Goal: Transaction & Acquisition: Book appointment/travel/reservation

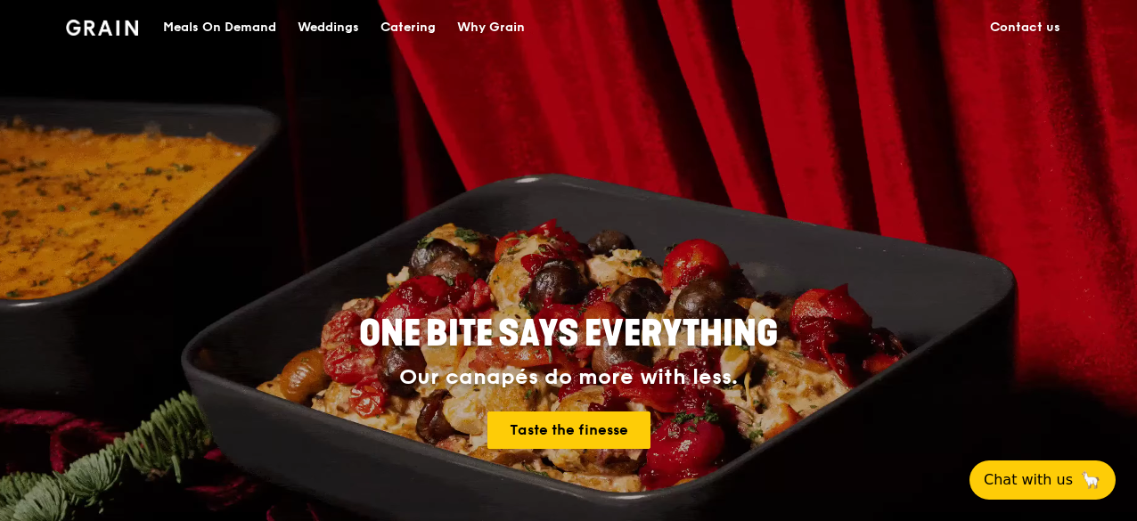
click at [412, 26] on div "Catering" at bounding box center [407, 27] width 55 height 53
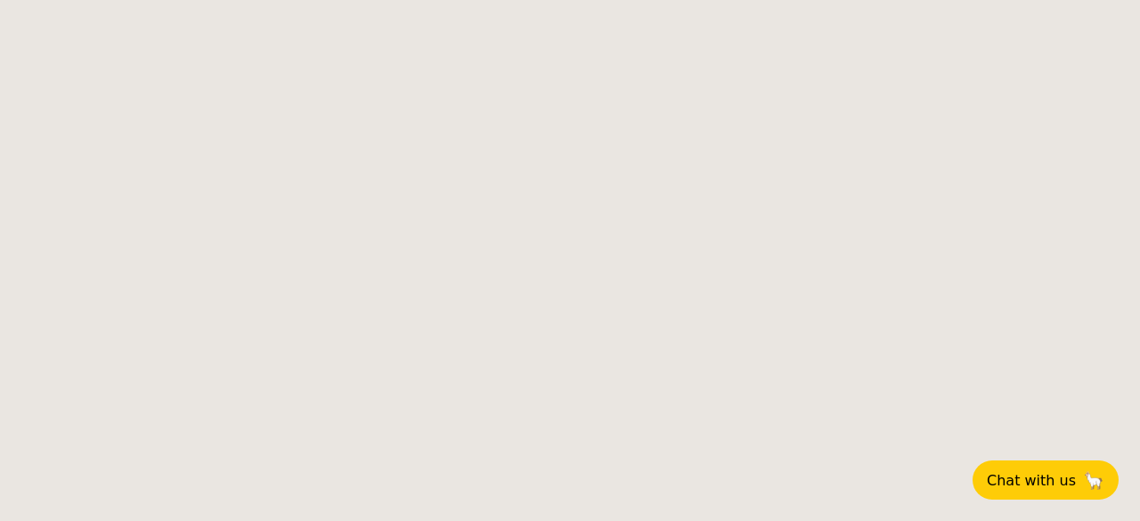
select select
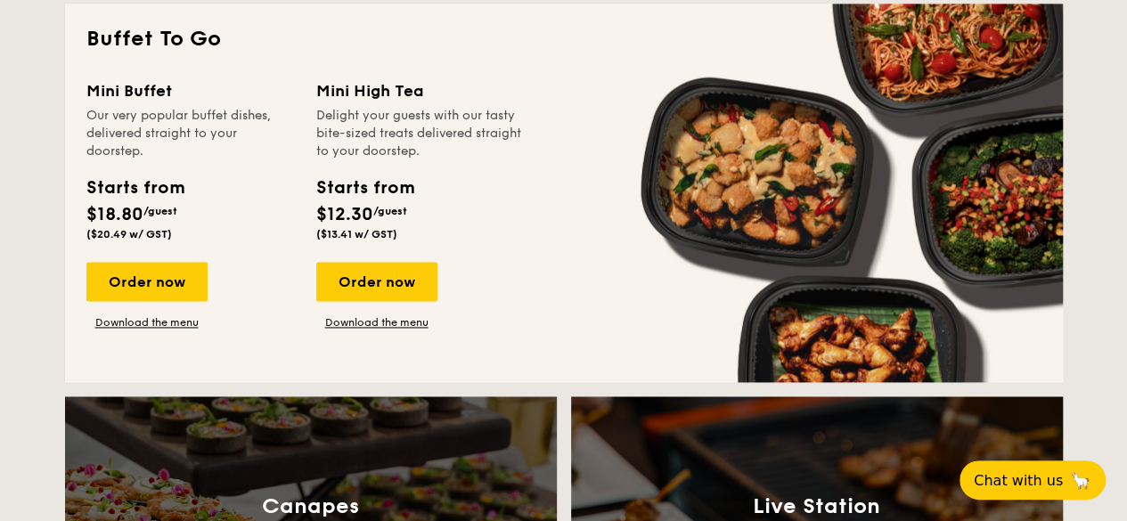
scroll to position [1069, 0]
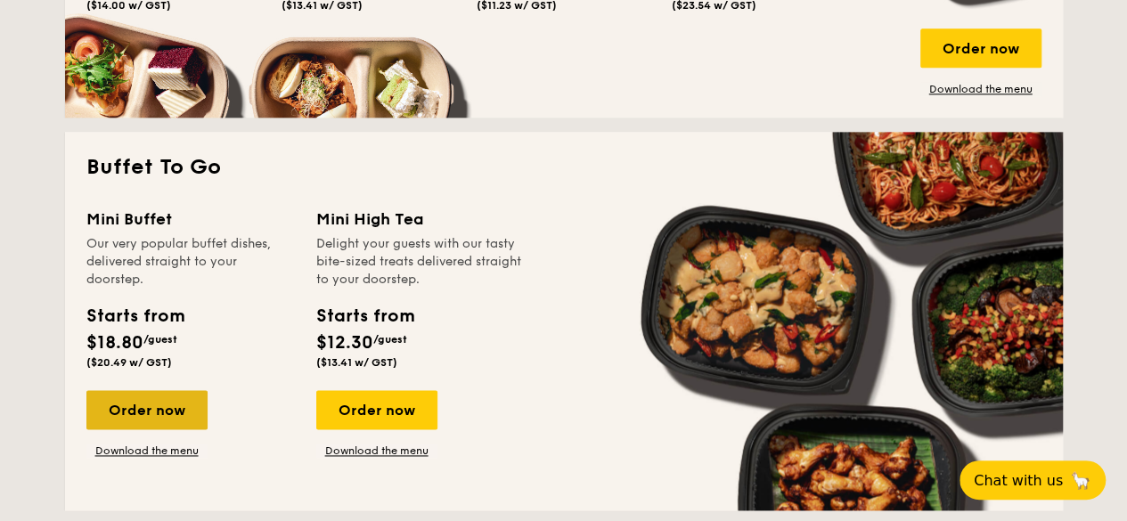
click at [177, 396] on div "Order now" at bounding box center [146, 409] width 121 height 39
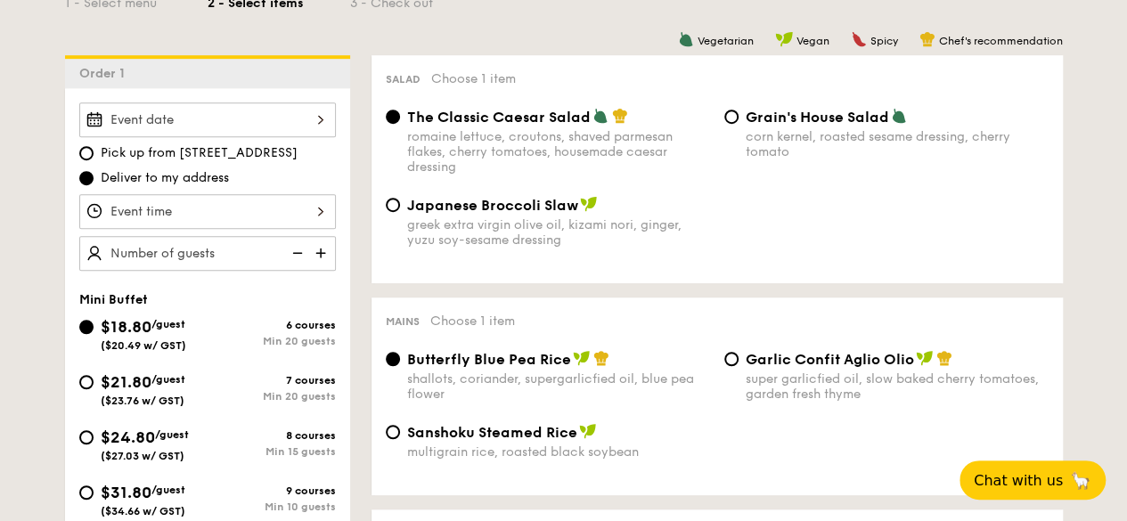
scroll to position [445, 0]
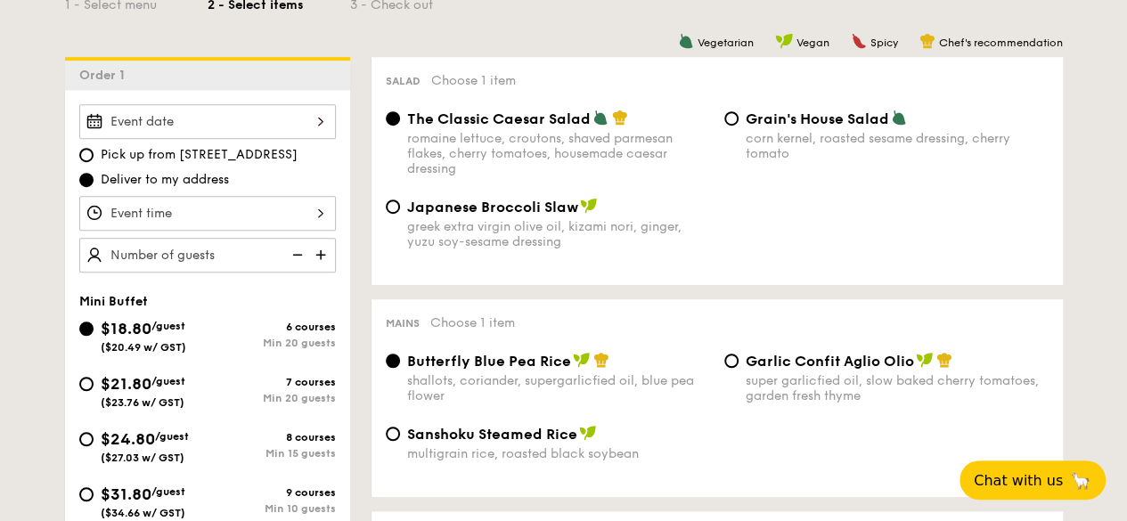
click at [310, 118] on div at bounding box center [207, 121] width 257 height 35
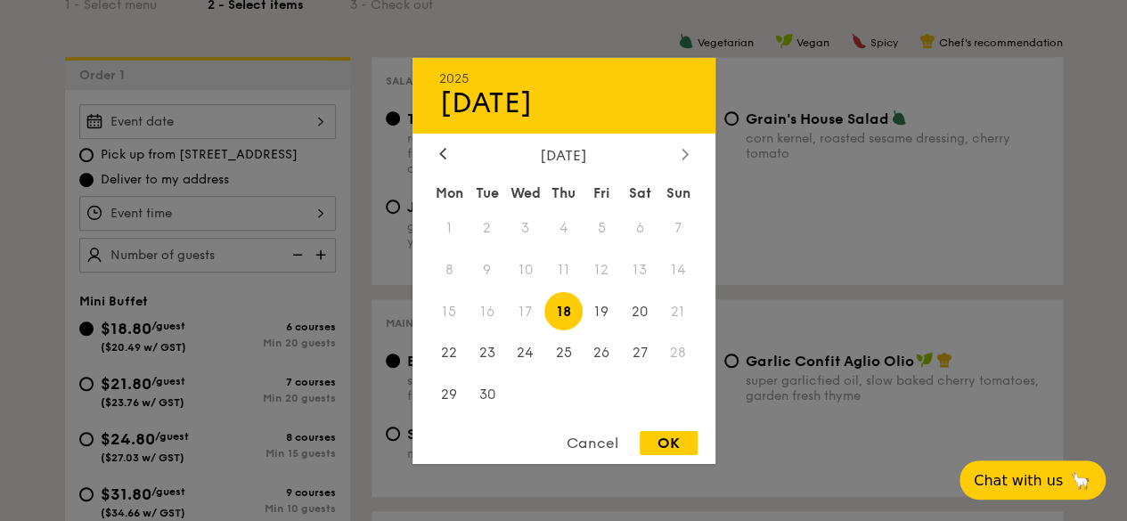
click at [682, 151] on icon at bounding box center [684, 154] width 7 height 12
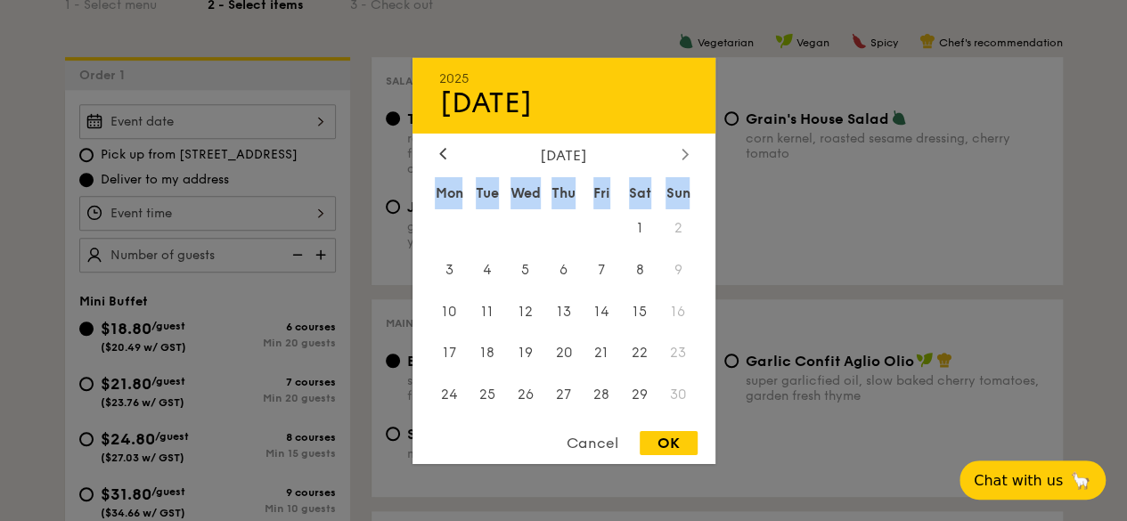
click at [682, 151] on icon at bounding box center [684, 154] width 7 height 12
click at [446, 153] on div at bounding box center [443, 154] width 16 height 17
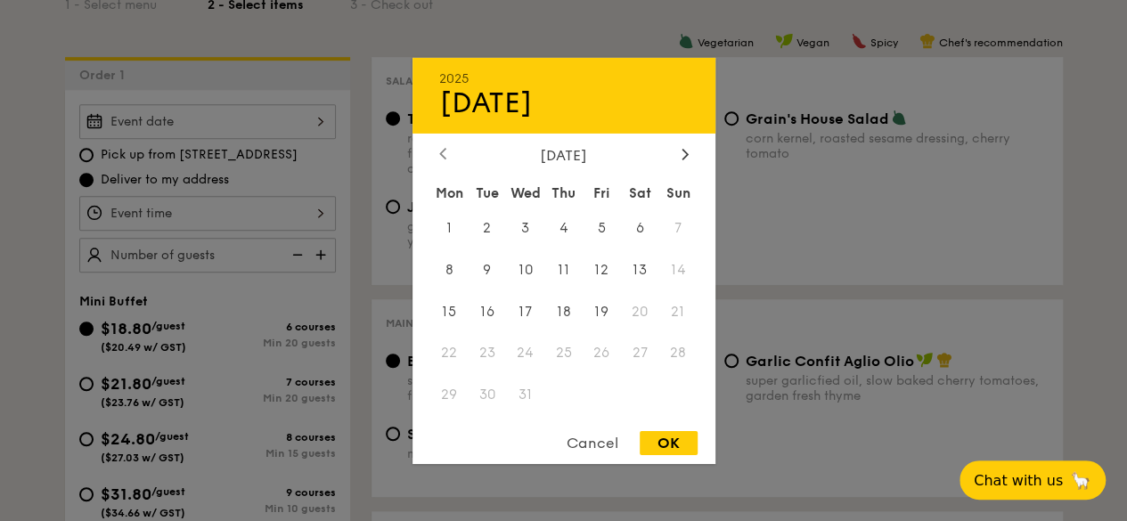
click at [446, 153] on div at bounding box center [443, 154] width 16 height 17
click at [670, 353] on span "23" at bounding box center [678, 353] width 38 height 38
click at [673, 351] on span "23" at bounding box center [678, 353] width 38 height 38
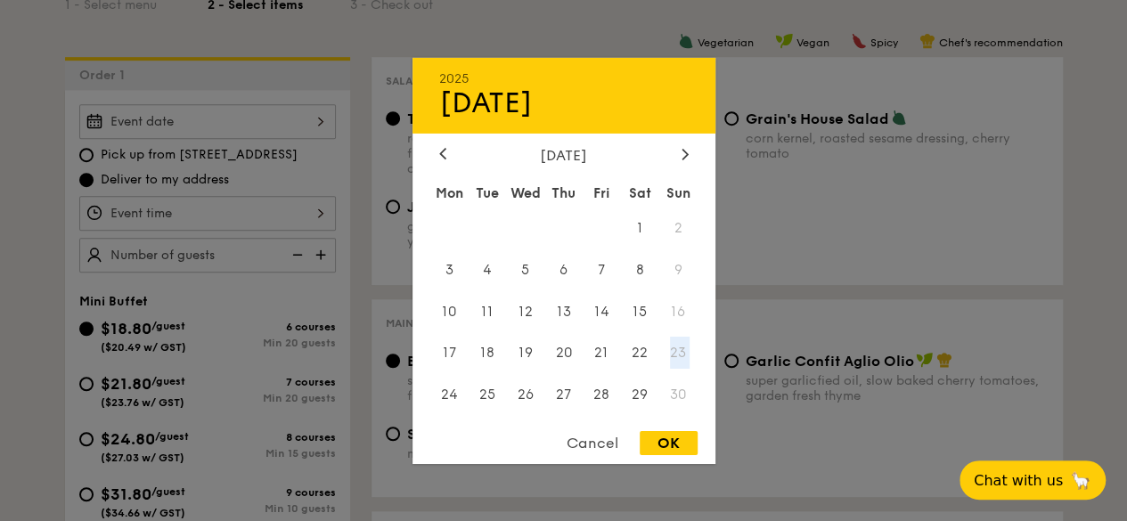
click at [673, 351] on span "23" at bounding box center [678, 353] width 38 height 38
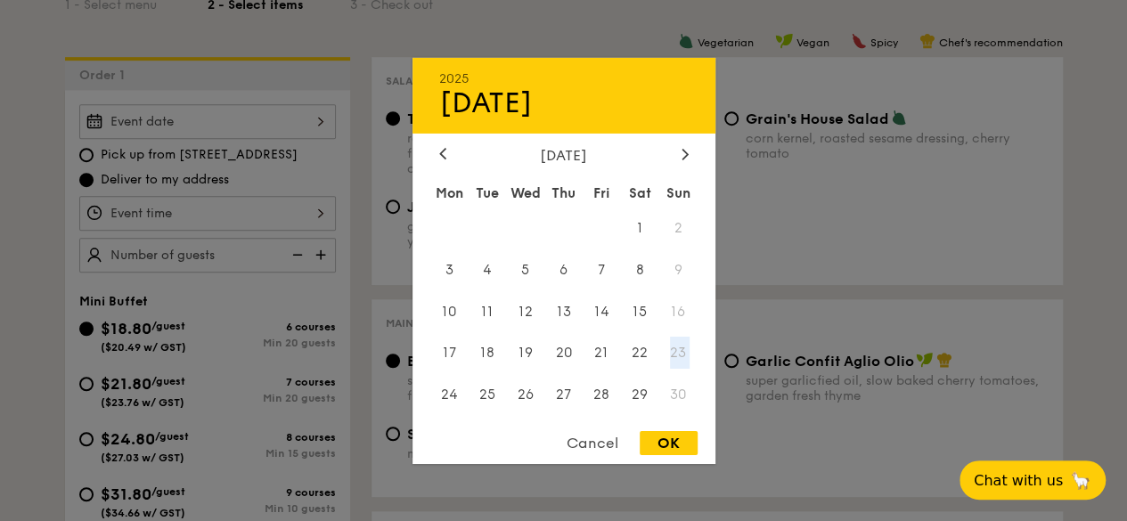
click at [673, 351] on span "23" at bounding box center [678, 353] width 38 height 38
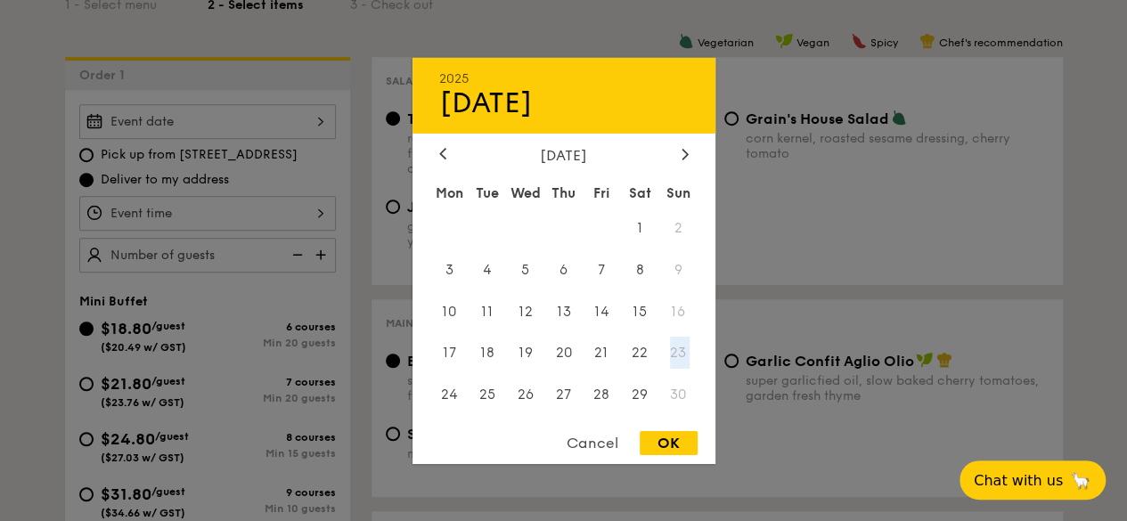
click at [673, 351] on span "23" at bounding box center [678, 353] width 38 height 38
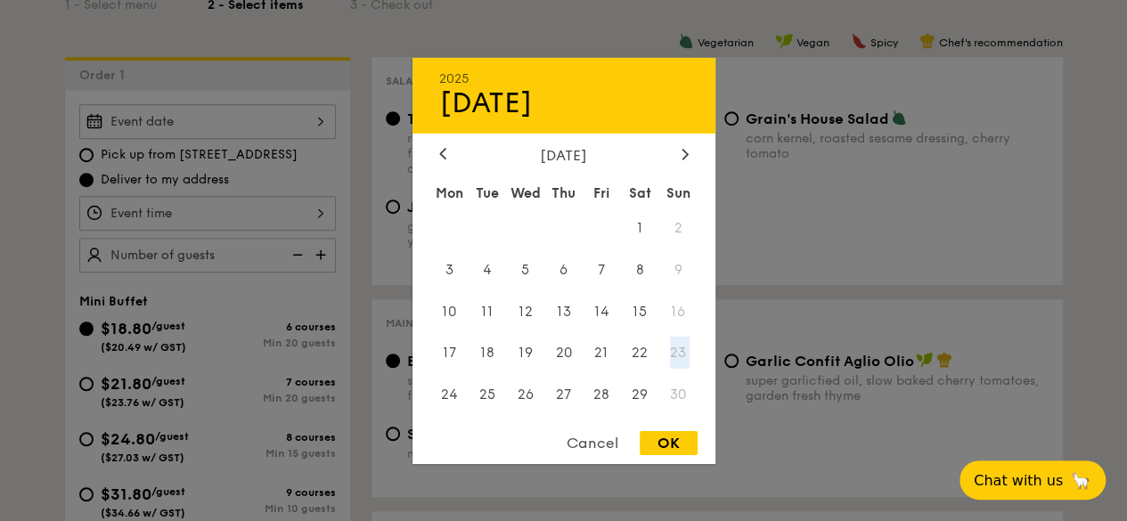
click at [673, 351] on span "23" at bounding box center [678, 353] width 38 height 38
click at [674, 351] on span "23" at bounding box center [678, 353] width 38 height 38
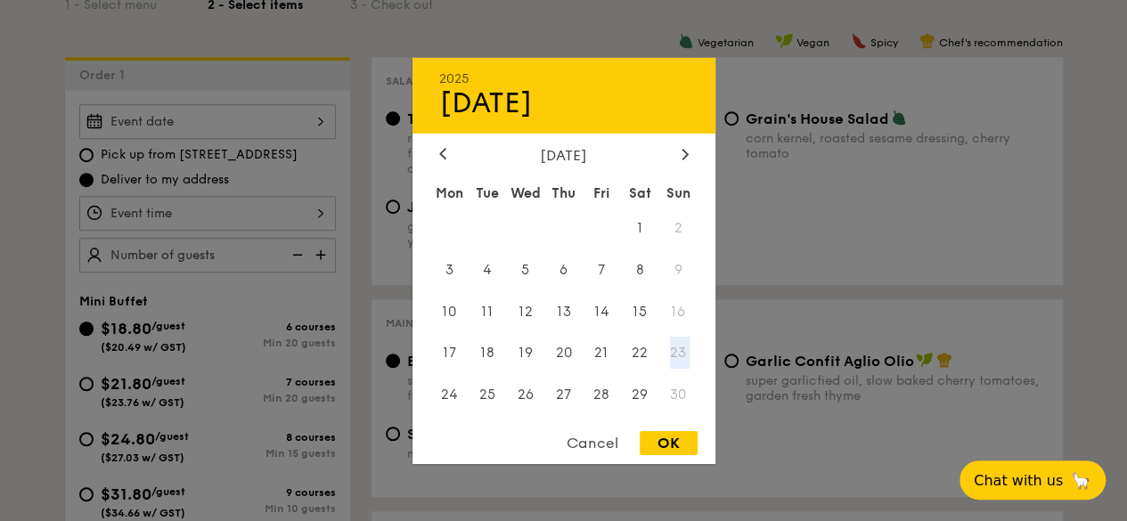
click at [674, 351] on span "23" at bounding box center [678, 353] width 38 height 38
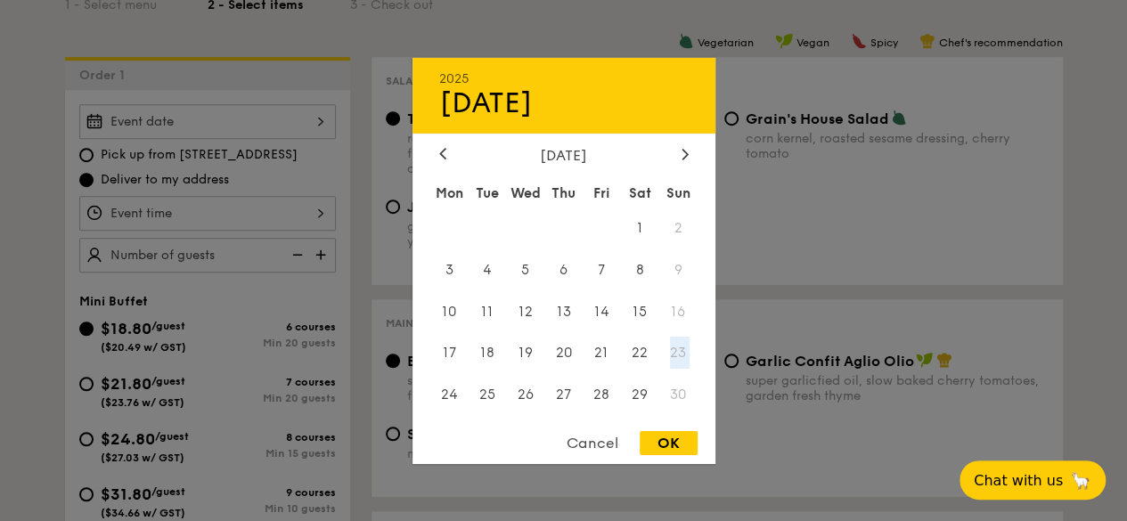
click at [674, 351] on span "23" at bounding box center [678, 353] width 38 height 38
click at [672, 354] on span "23" at bounding box center [678, 353] width 38 height 38
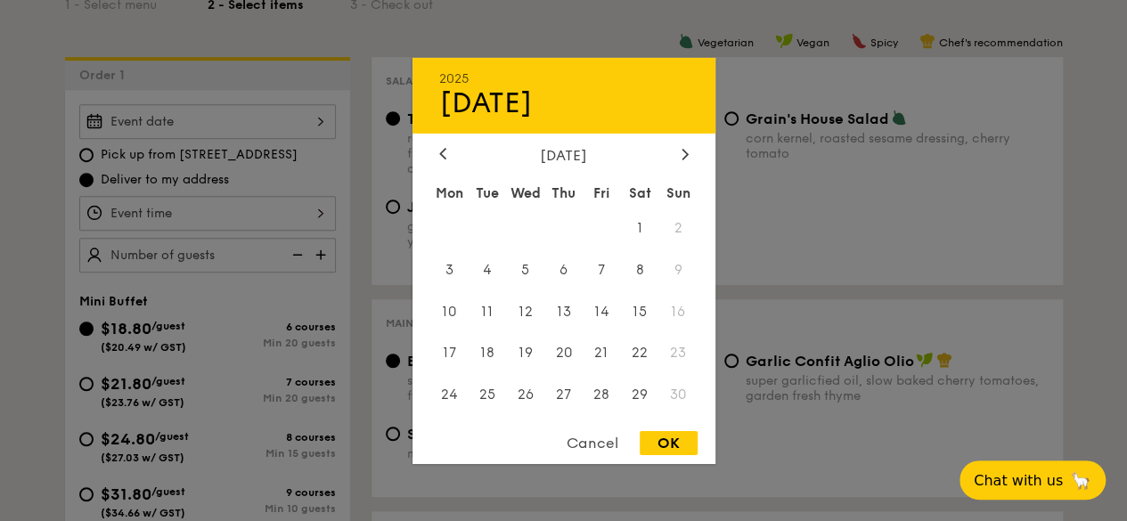
click at [600, 446] on div "Cancel" at bounding box center [592, 443] width 87 height 24
